Goal: Obtain resource: Download file/media

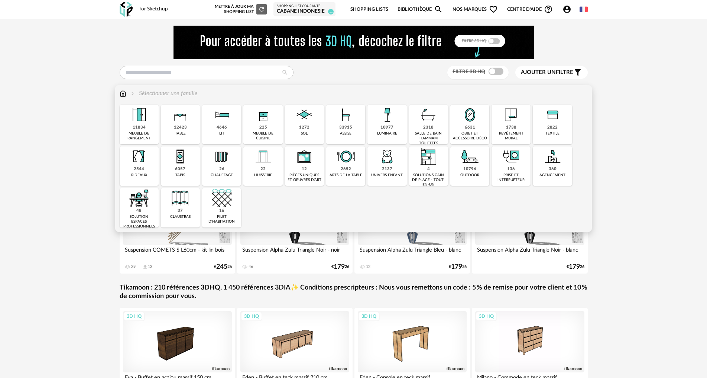
click at [562, 125] on div "2822 textile" at bounding box center [552, 124] width 39 height 39
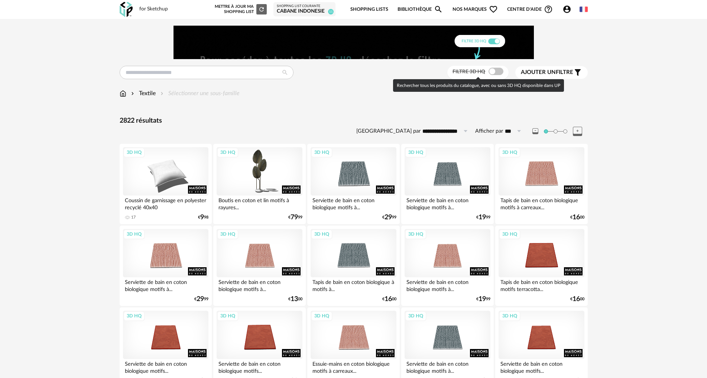
click at [492, 72] on span at bounding box center [496, 71] width 15 height 7
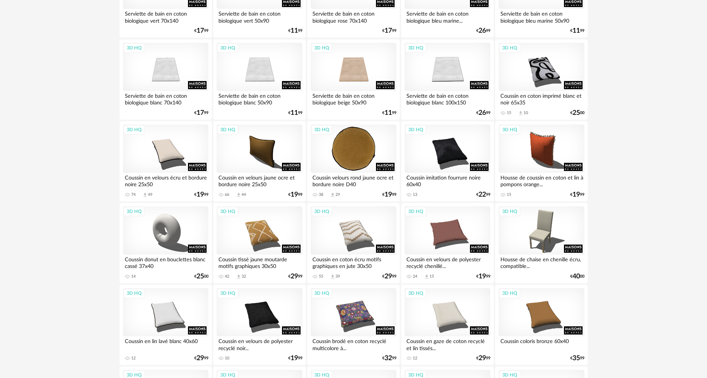
scroll to position [706, 0]
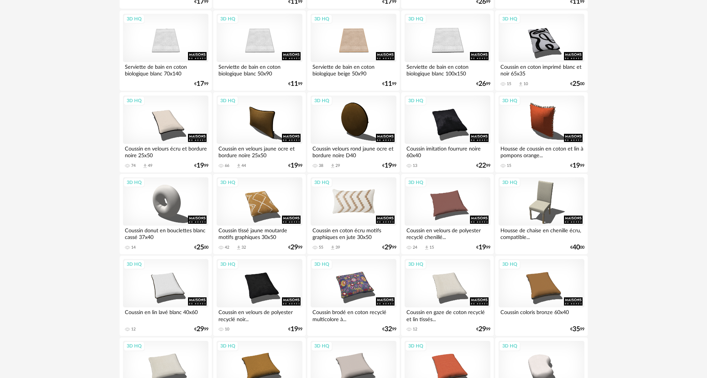
click at [365, 198] on div "3D HQ" at bounding box center [353, 201] width 85 height 48
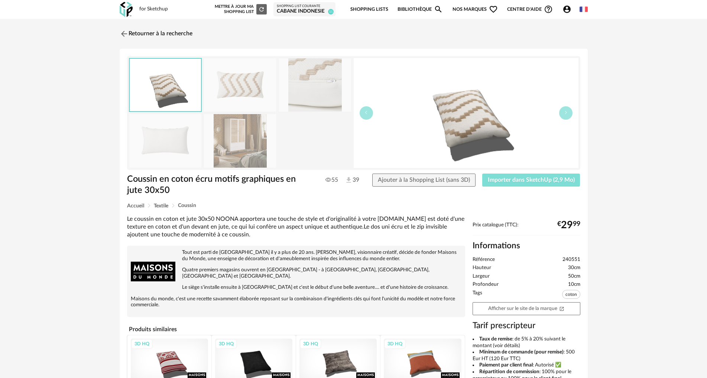
click at [501, 176] on button "Importer dans SketchUp (2,9 Mo)" at bounding box center [531, 180] width 98 height 13
click at [127, 31] on img at bounding box center [123, 33] width 11 height 11
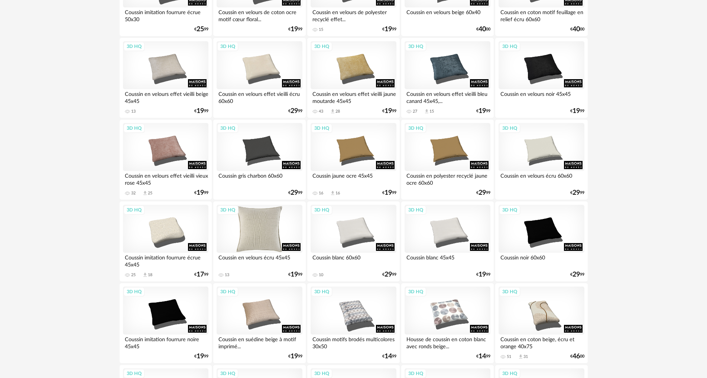
scroll to position [1289, 0]
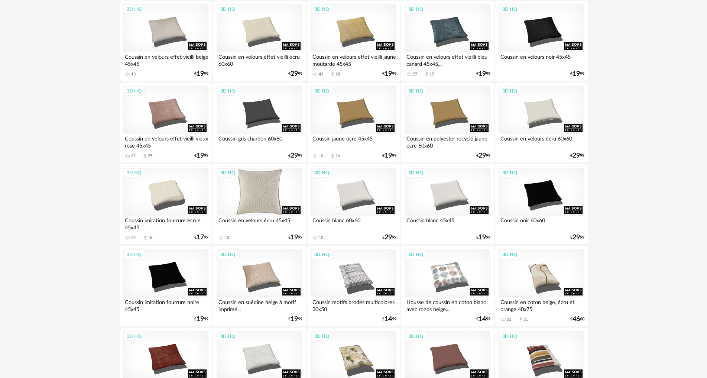
click at [245, 197] on div "3D HQ" at bounding box center [259, 192] width 85 height 48
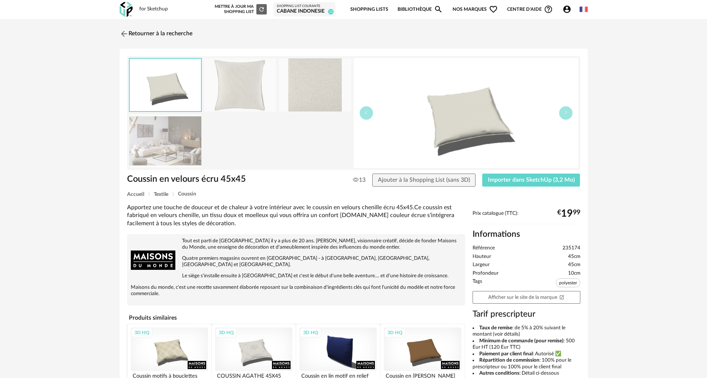
click at [251, 89] on img at bounding box center [240, 84] width 72 height 53
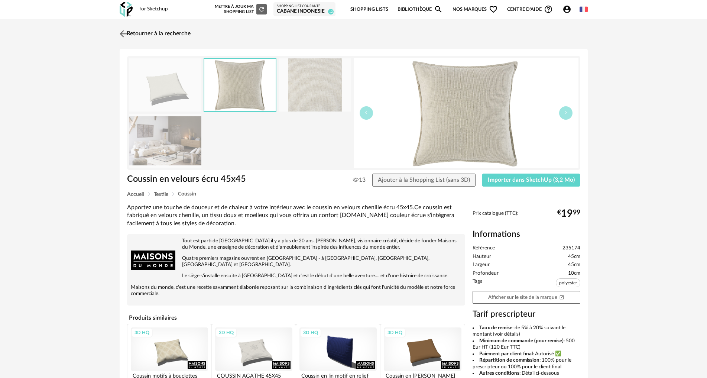
click at [119, 32] on img at bounding box center [123, 33] width 11 height 11
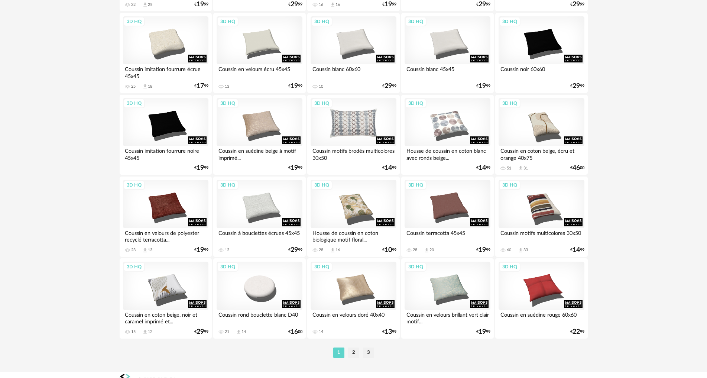
scroll to position [1451, 0]
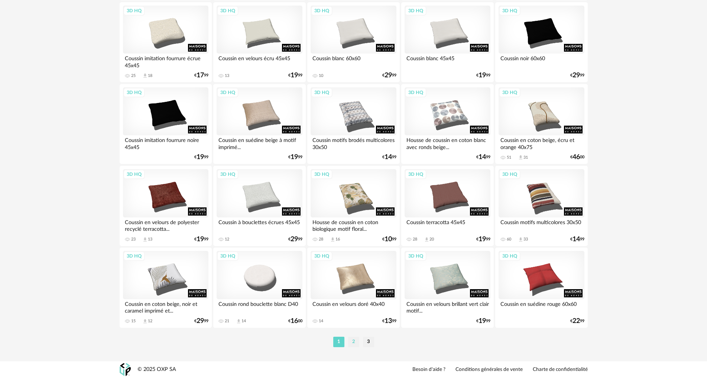
click at [355, 342] on li "2" at bounding box center [353, 342] width 11 height 10
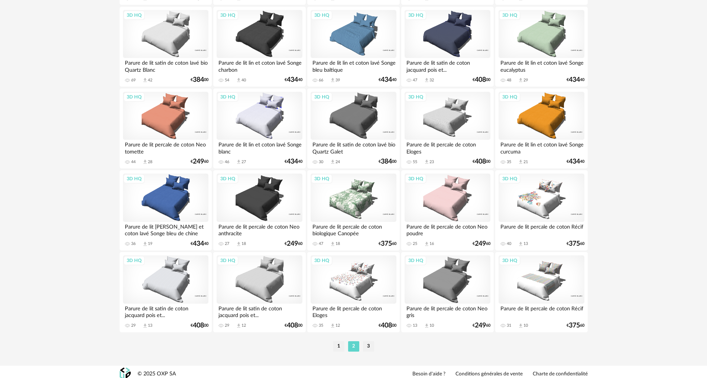
scroll to position [1451, 0]
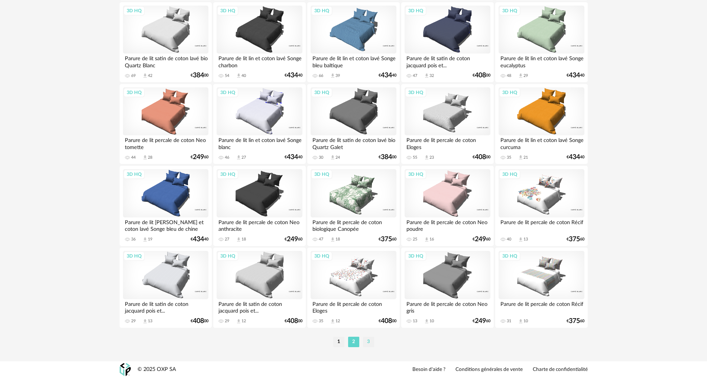
click at [365, 343] on li "3" at bounding box center [368, 342] width 11 height 10
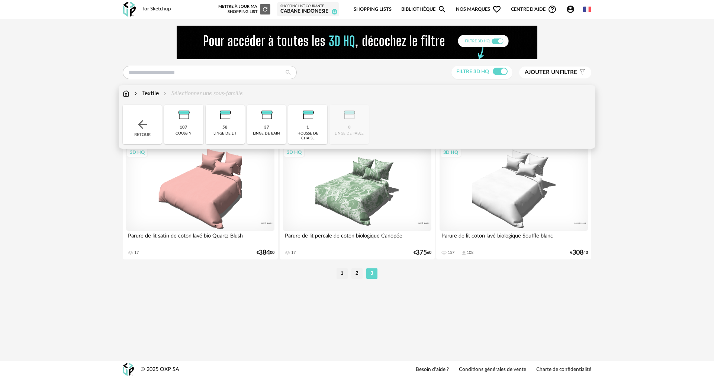
click at [142, 117] on div "Retour" at bounding box center [142, 124] width 39 height 39
